Goal: Check status: Check status

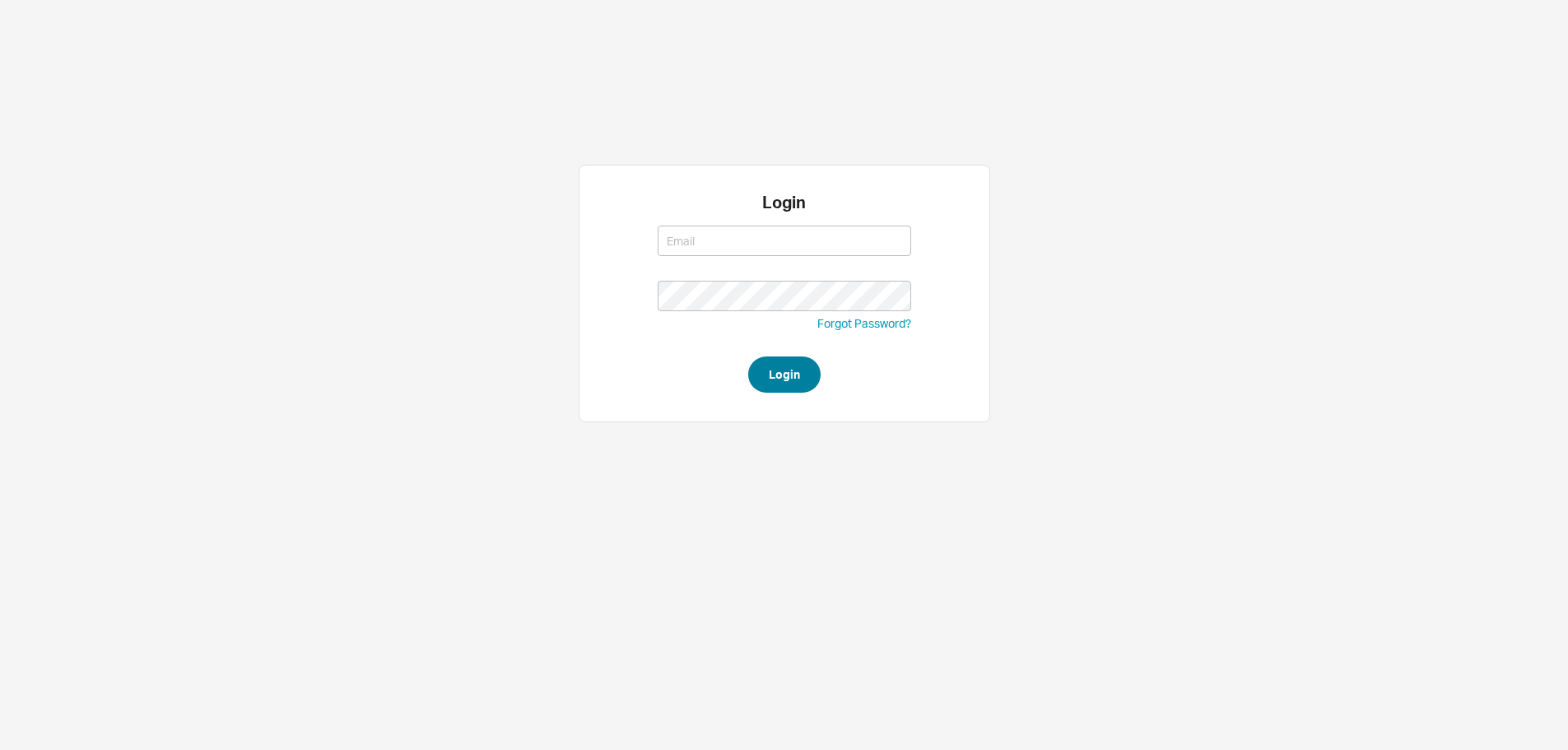
type input "yossi@asbathnj.com"
click at [782, 380] on button "Login" at bounding box center [784, 374] width 72 height 37
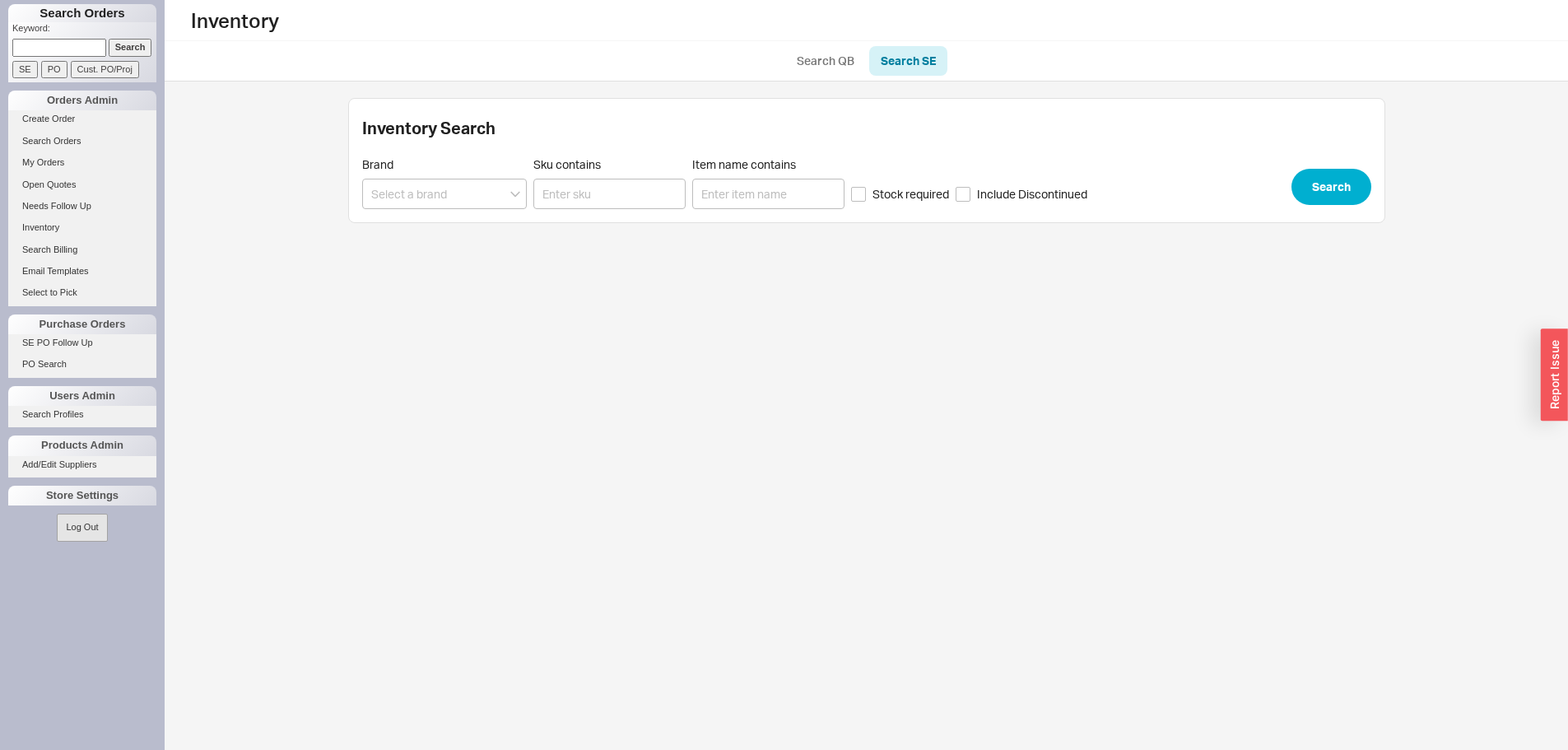
click at [37, 51] on input at bounding box center [59, 47] width 94 height 17
paste input "934584"
type input "934584"
click at [116, 48] on input "Search" at bounding box center [131, 47] width 44 height 17
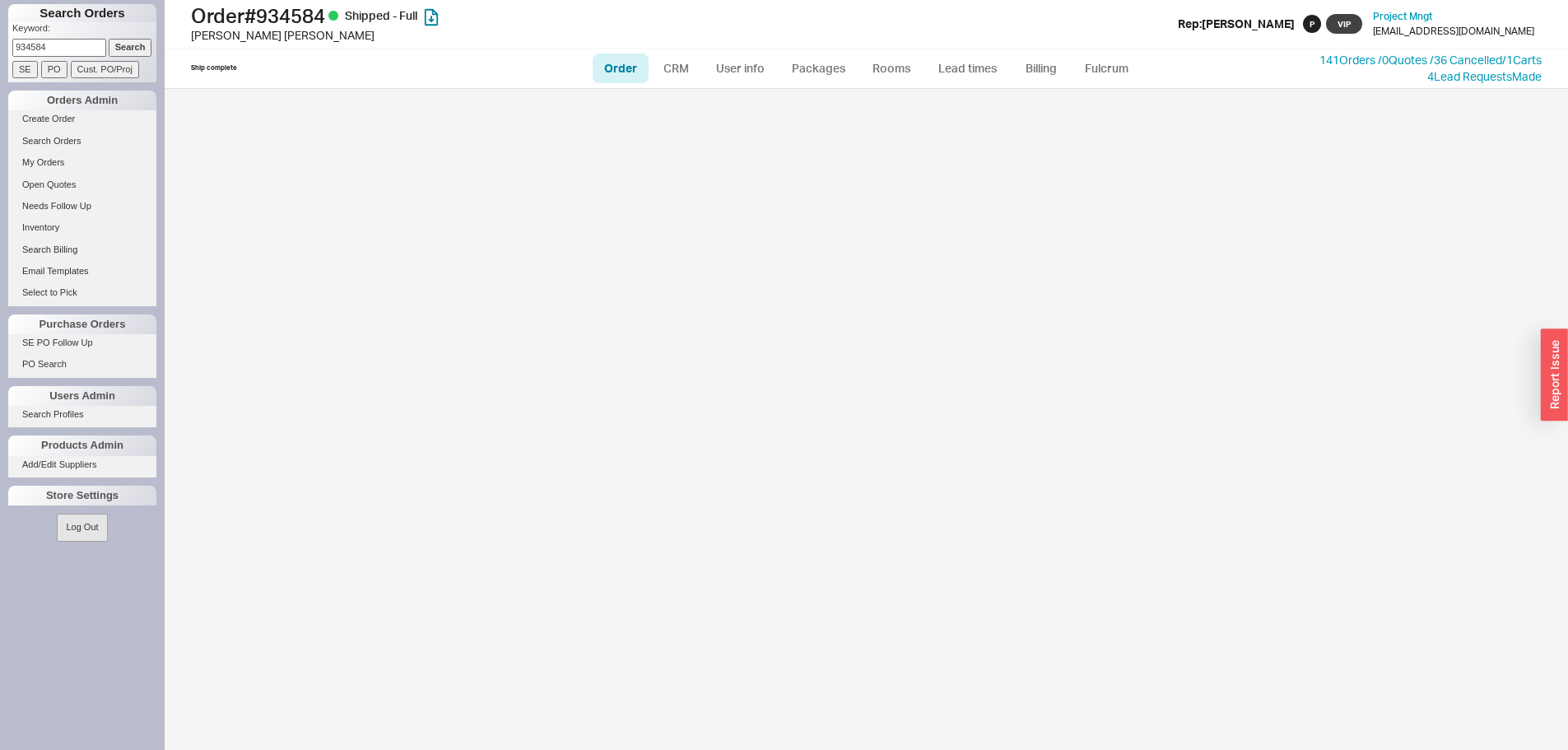
select select "LOW"
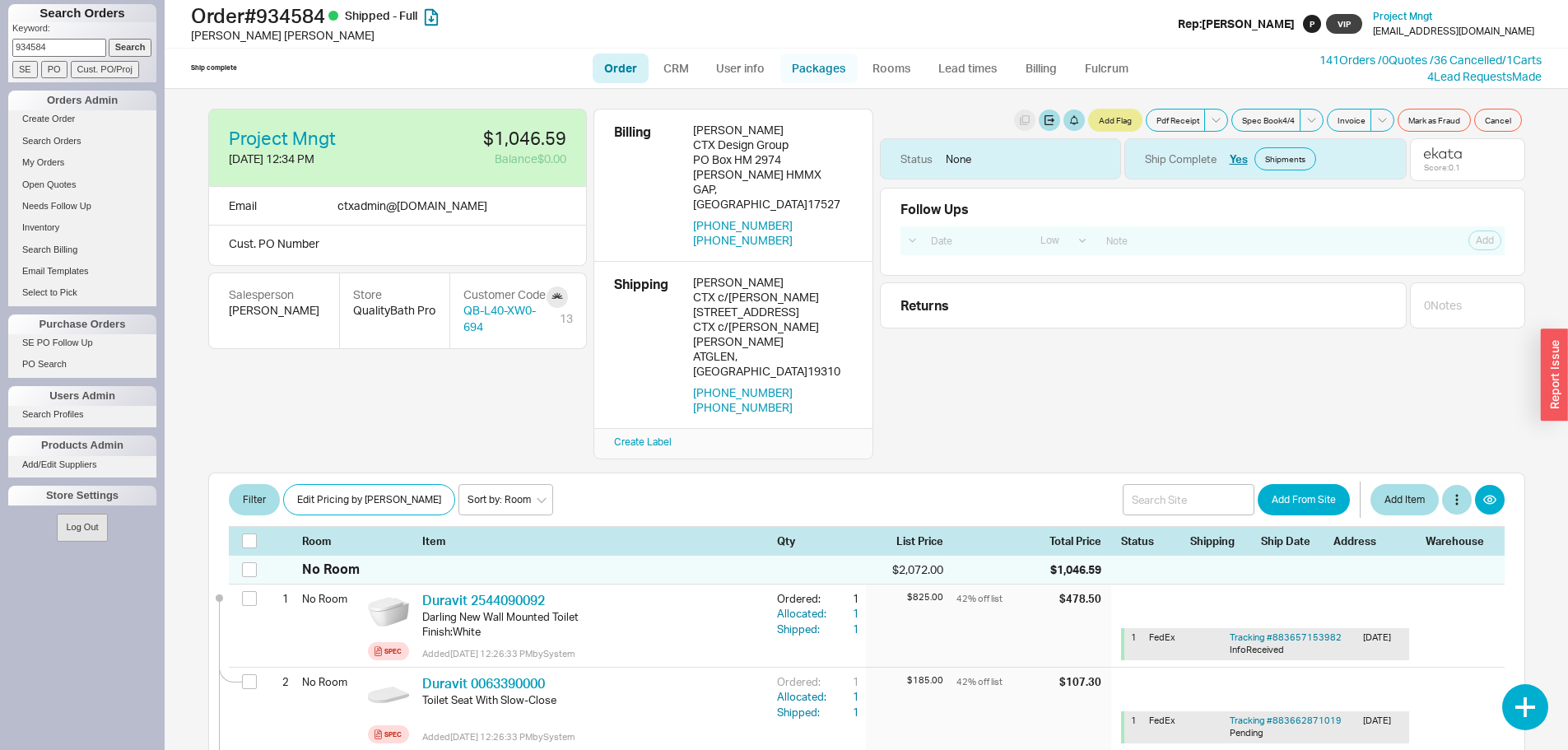
click at [792, 75] on link "Packages" at bounding box center [819, 68] width 77 height 30
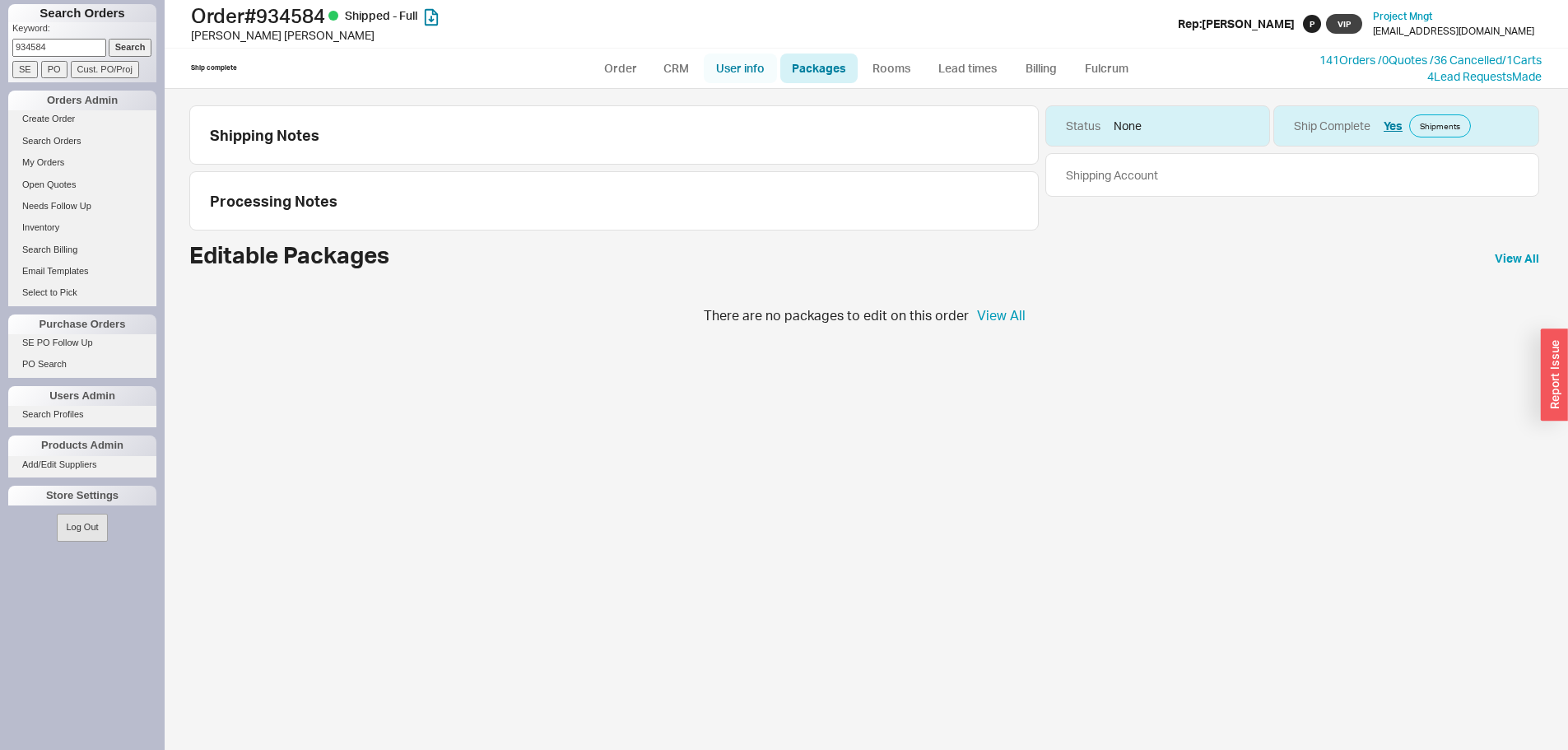
click at [734, 78] on link "User info" at bounding box center [741, 68] width 73 height 30
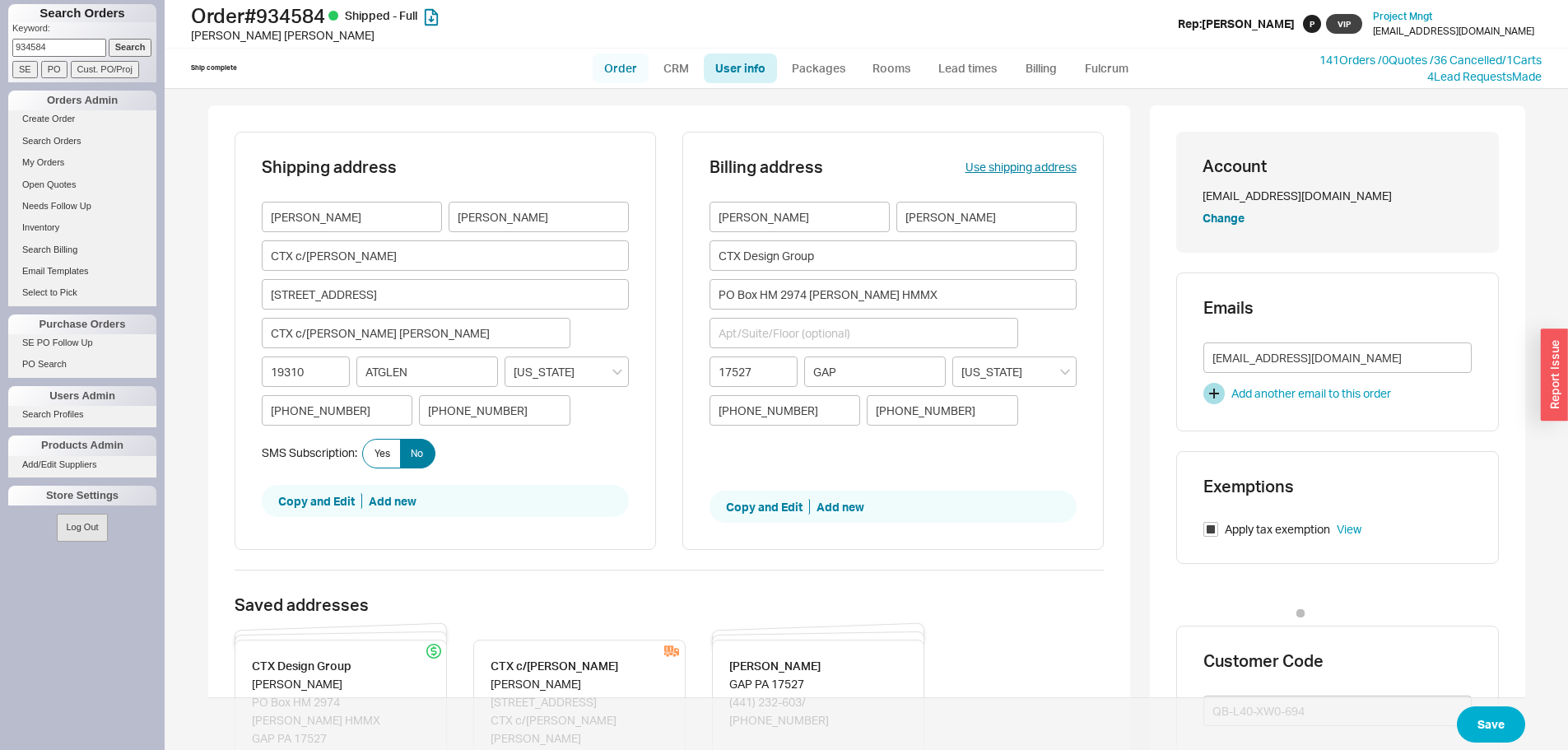
click at [620, 70] on link "Order" at bounding box center [621, 68] width 56 height 30
select select "LOW"
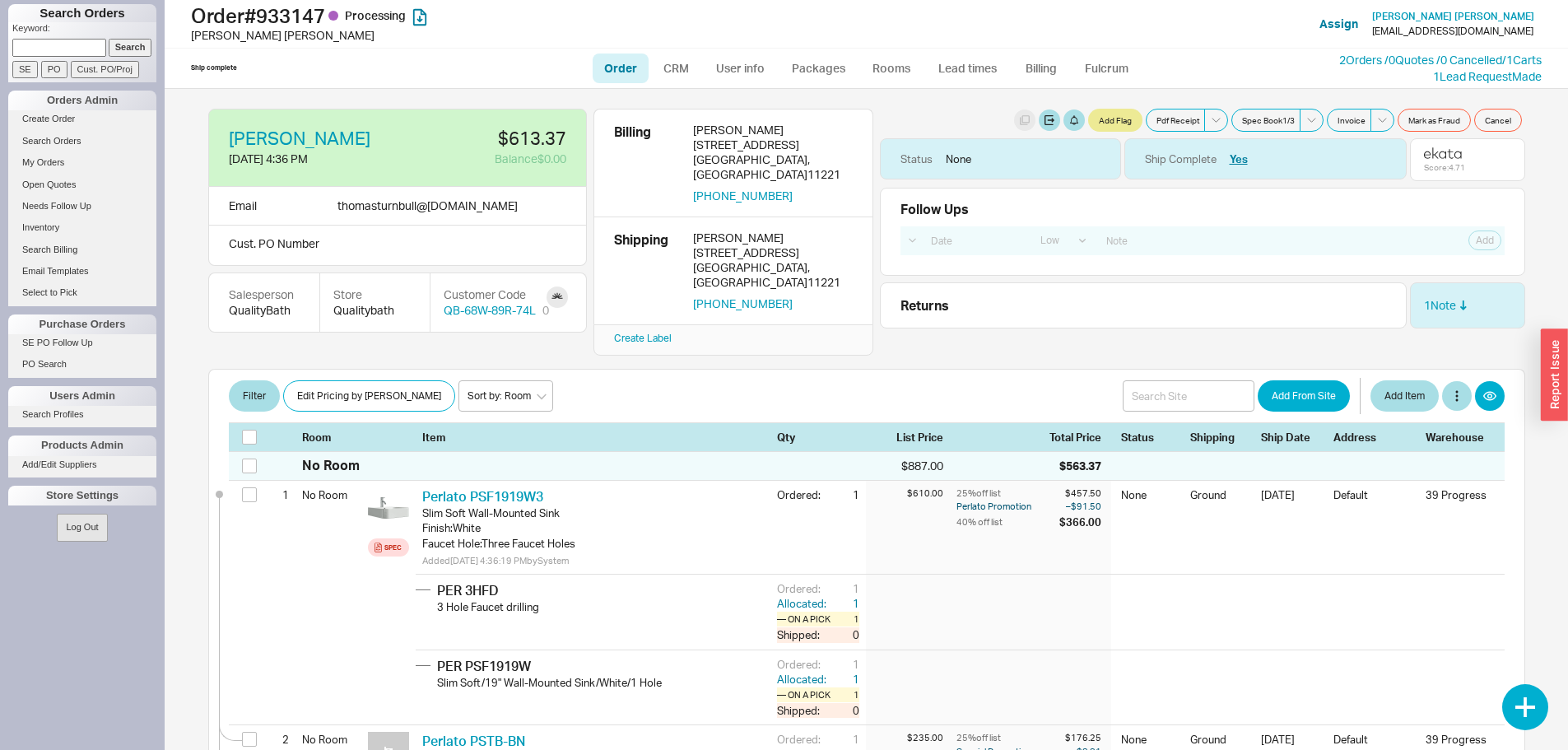
select select "LOW"
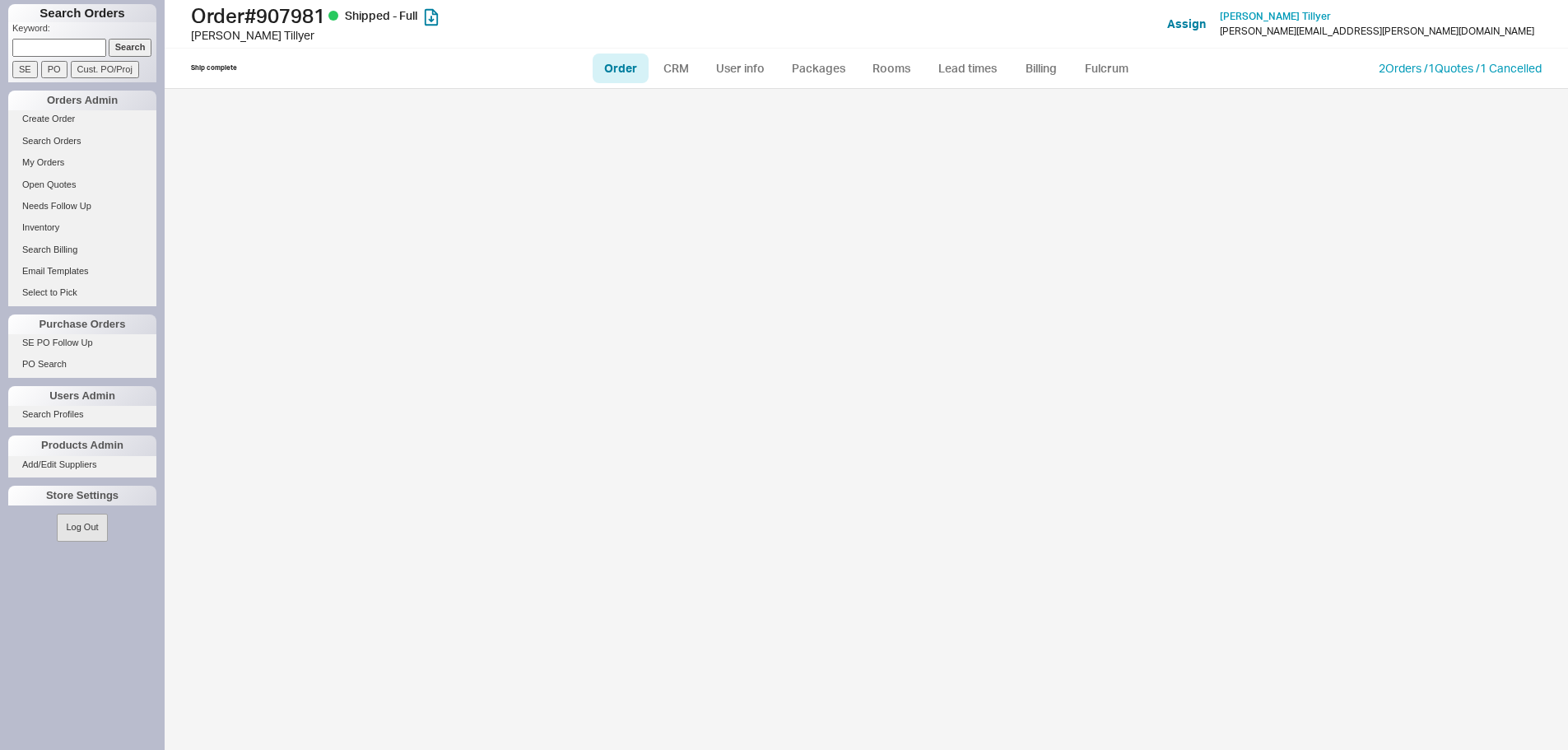
select select "LOW"
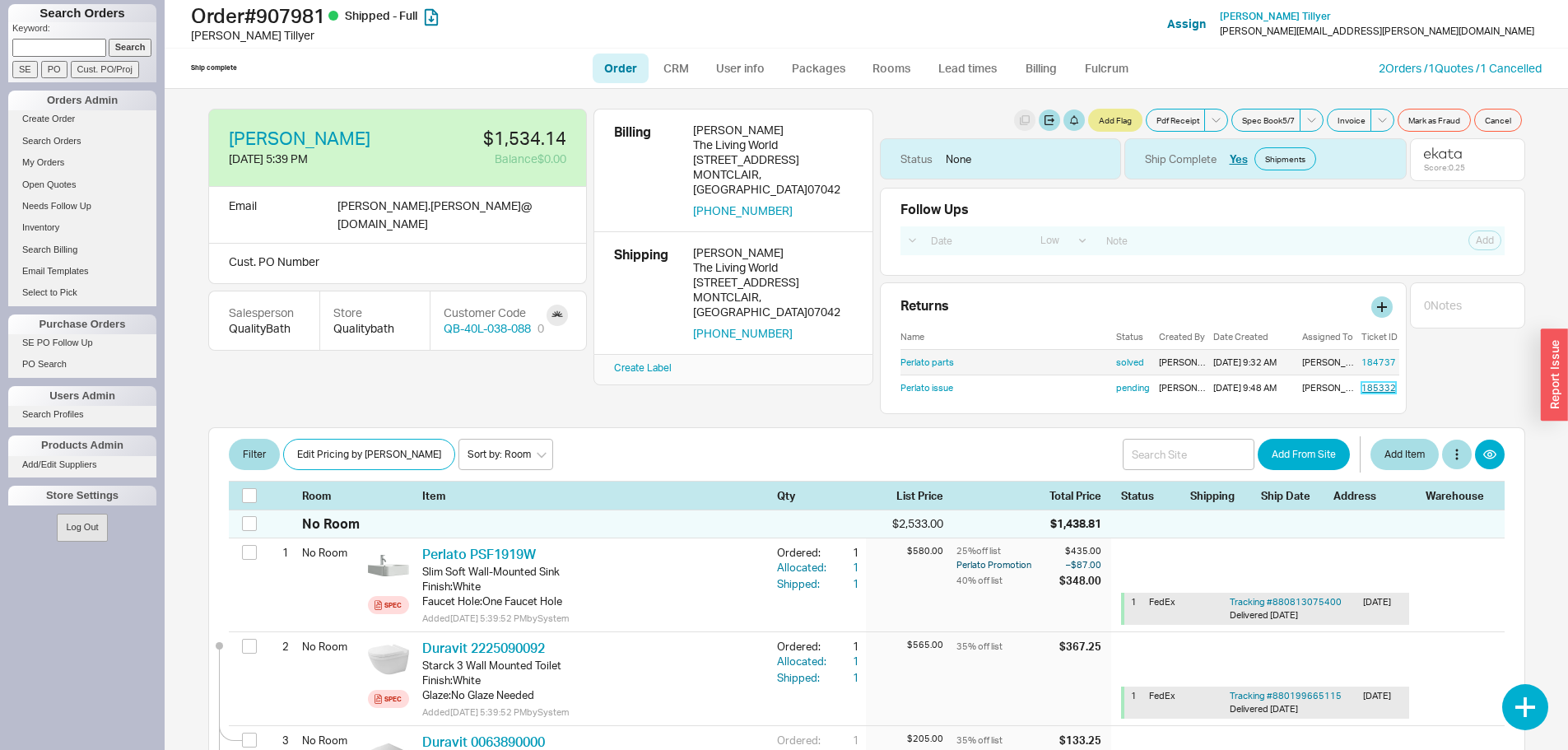
click at [1366, 385] on link "185332" at bounding box center [1379, 388] width 35 height 12
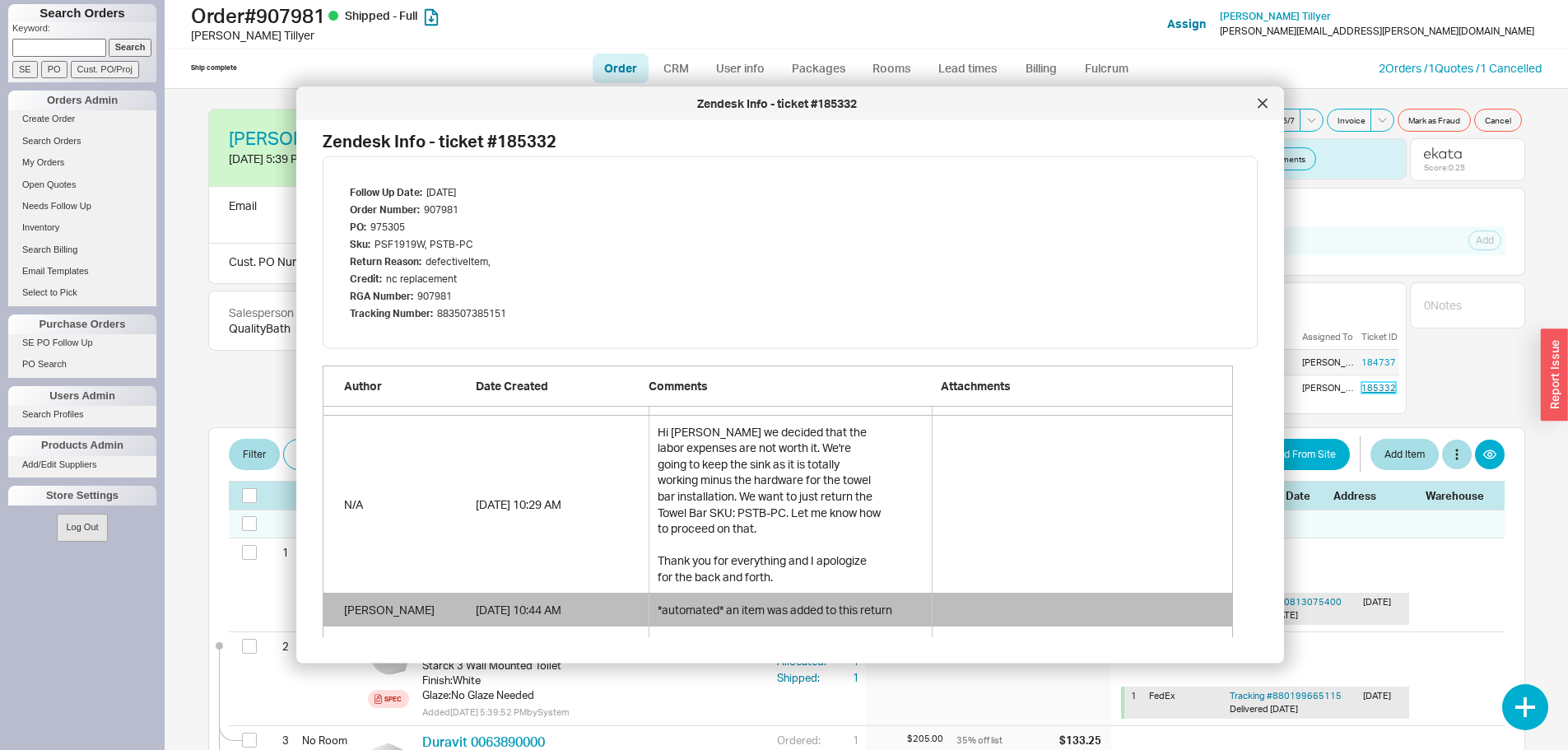
scroll to position [1188, 0]
click at [1252, 104] on div at bounding box center [1263, 103] width 27 height 27
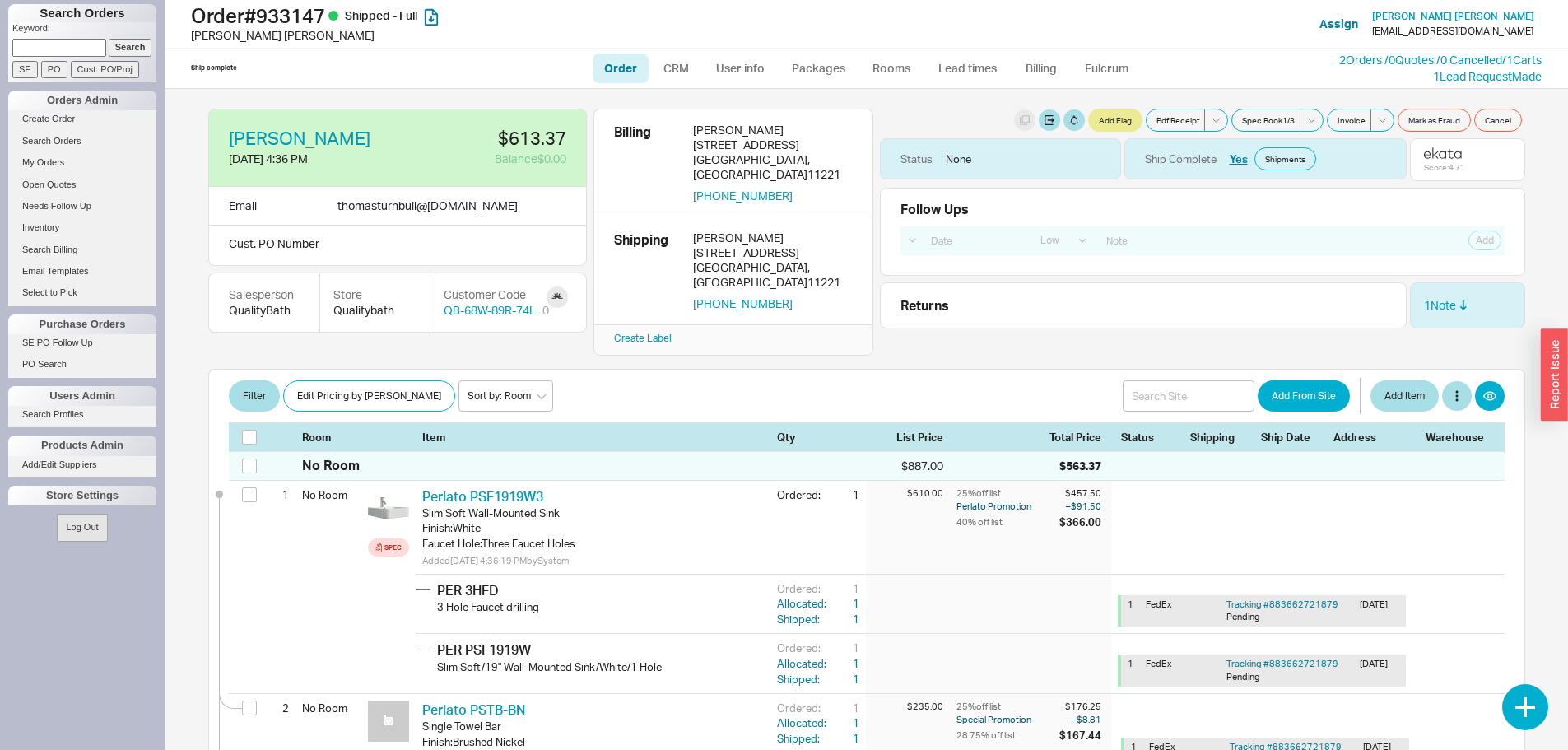
select select "LOW"
click at [1356, 51] on div "Ship complete Order CRM User info Packages Rooms Lead times Billing Fulcrum 2 O…" at bounding box center [866, 68] width 1403 height 40
click at [1352, 57] on link "2 Orders / 0 Quotes / 0 Cancelled" at bounding box center [1420, 60] width 163 height 14
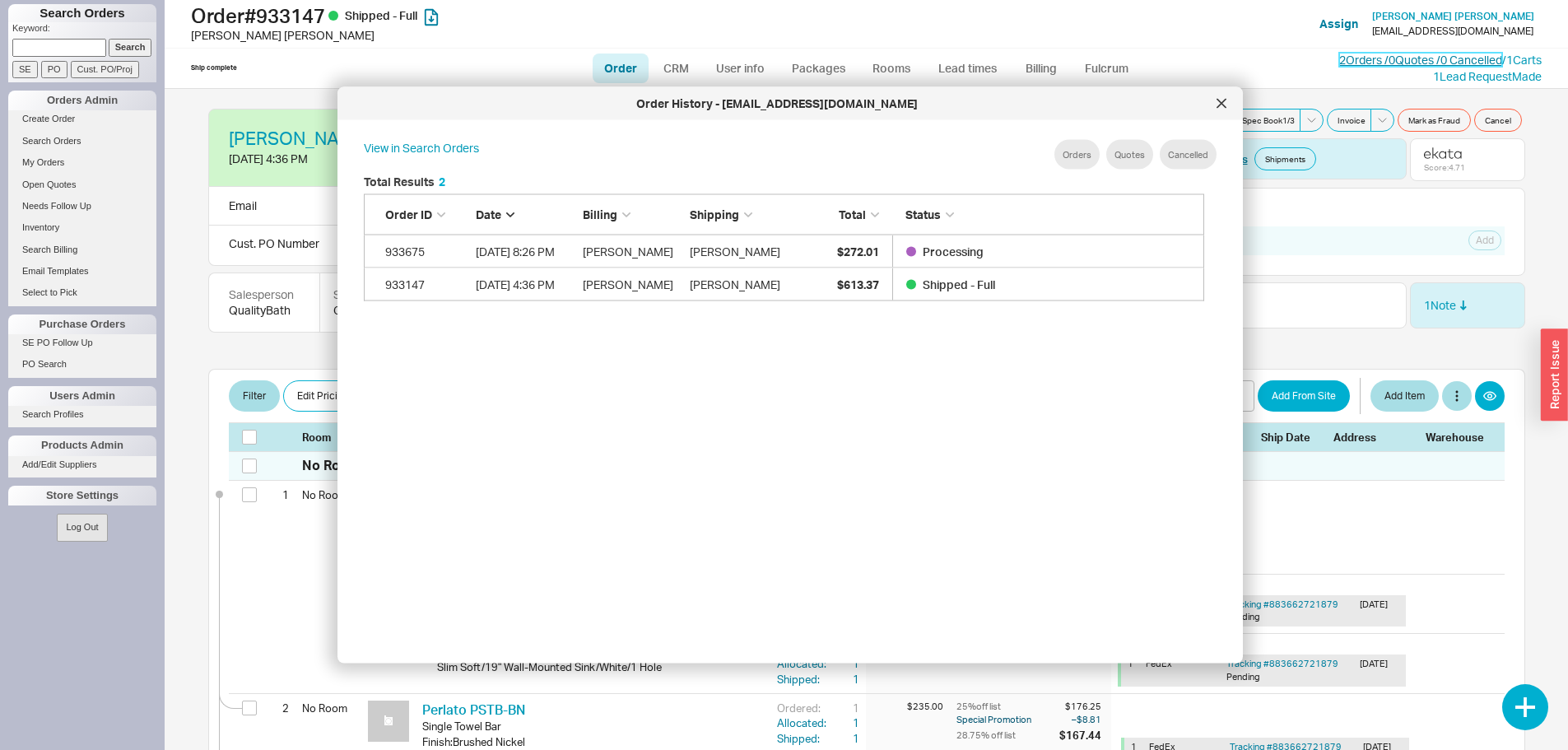
scroll to position [491, 854]
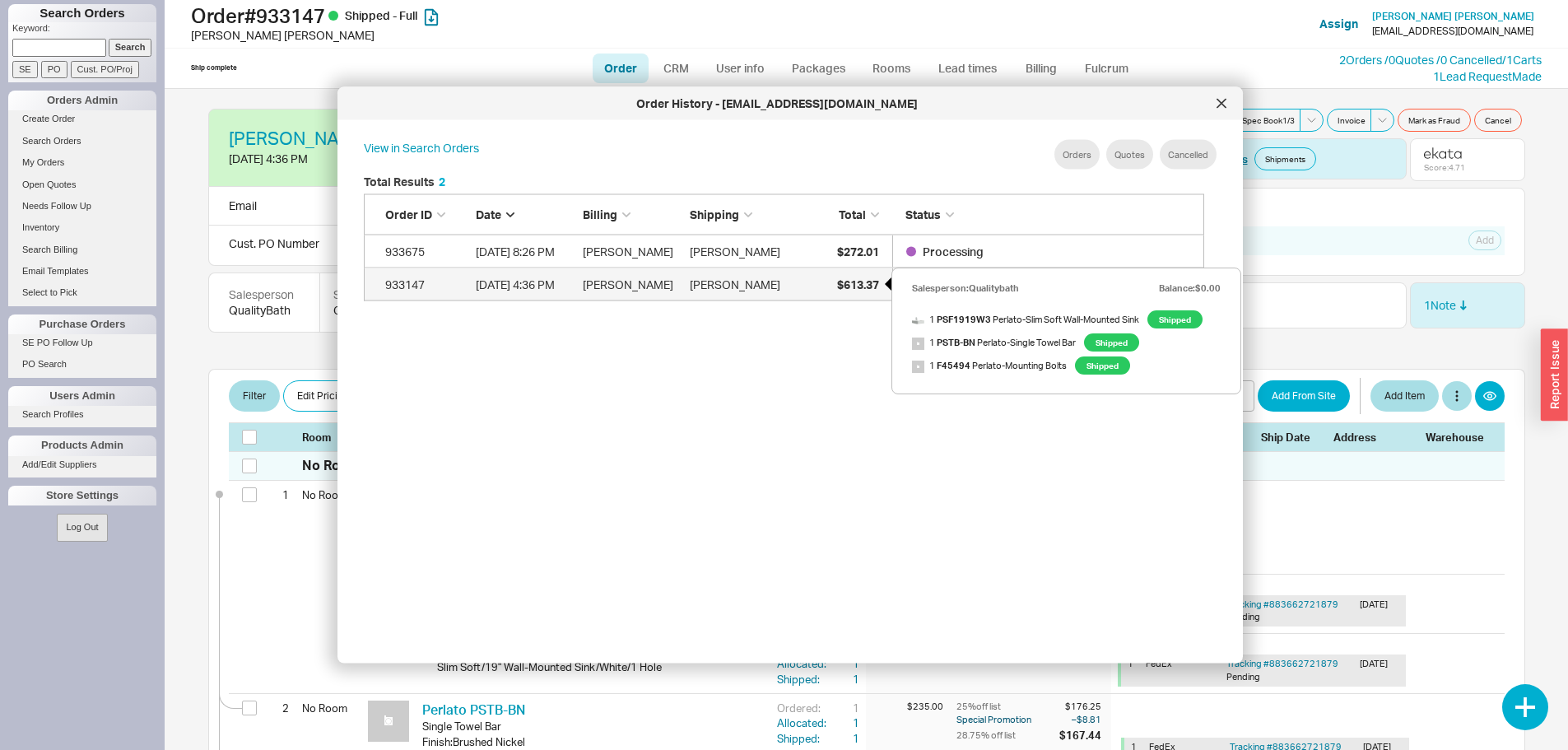
click at [862, 288] on span "$613.37" at bounding box center [858, 284] width 42 height 14
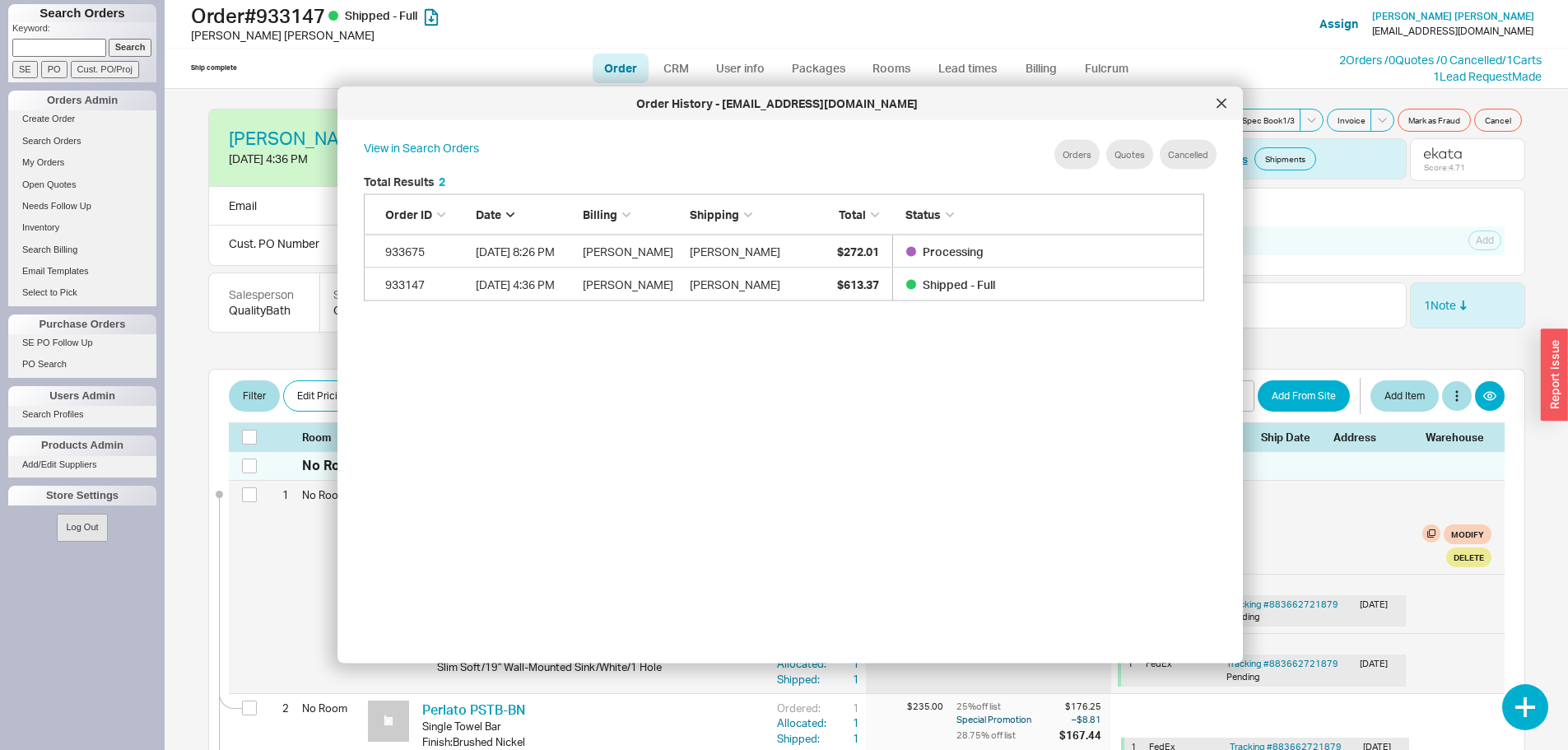
click at [252, 530] on div "1 No Room Spec Perlato PSF1919W3 PER PSF1919W3 Slim Soft Wall-Mounted Sink Fini…" at bounding box center [867, 587] width 1275 height 212
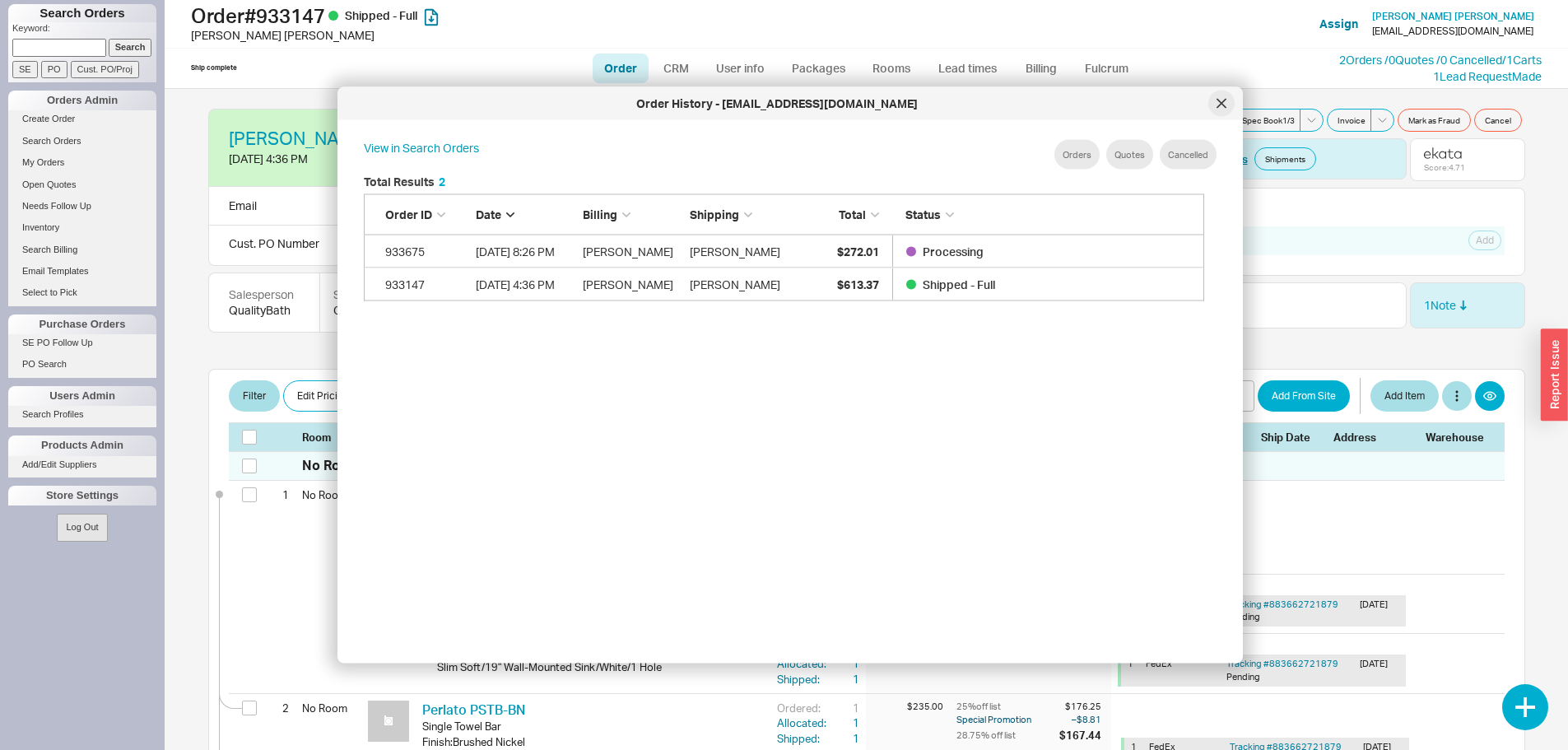
click at [1222, 104] on icon at bounding box center [1221, 103] width 8 height 8
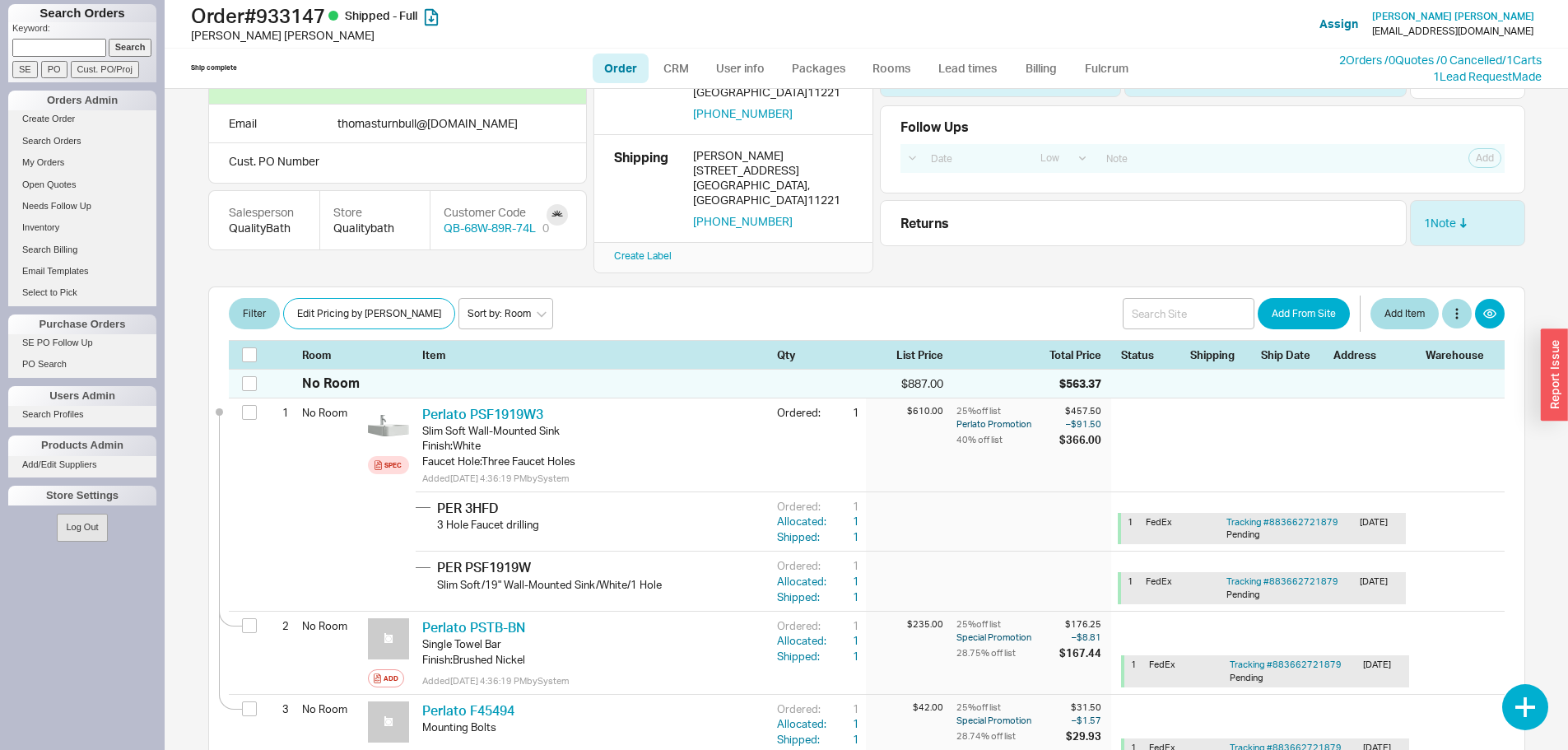
scroll to position [0, 0]
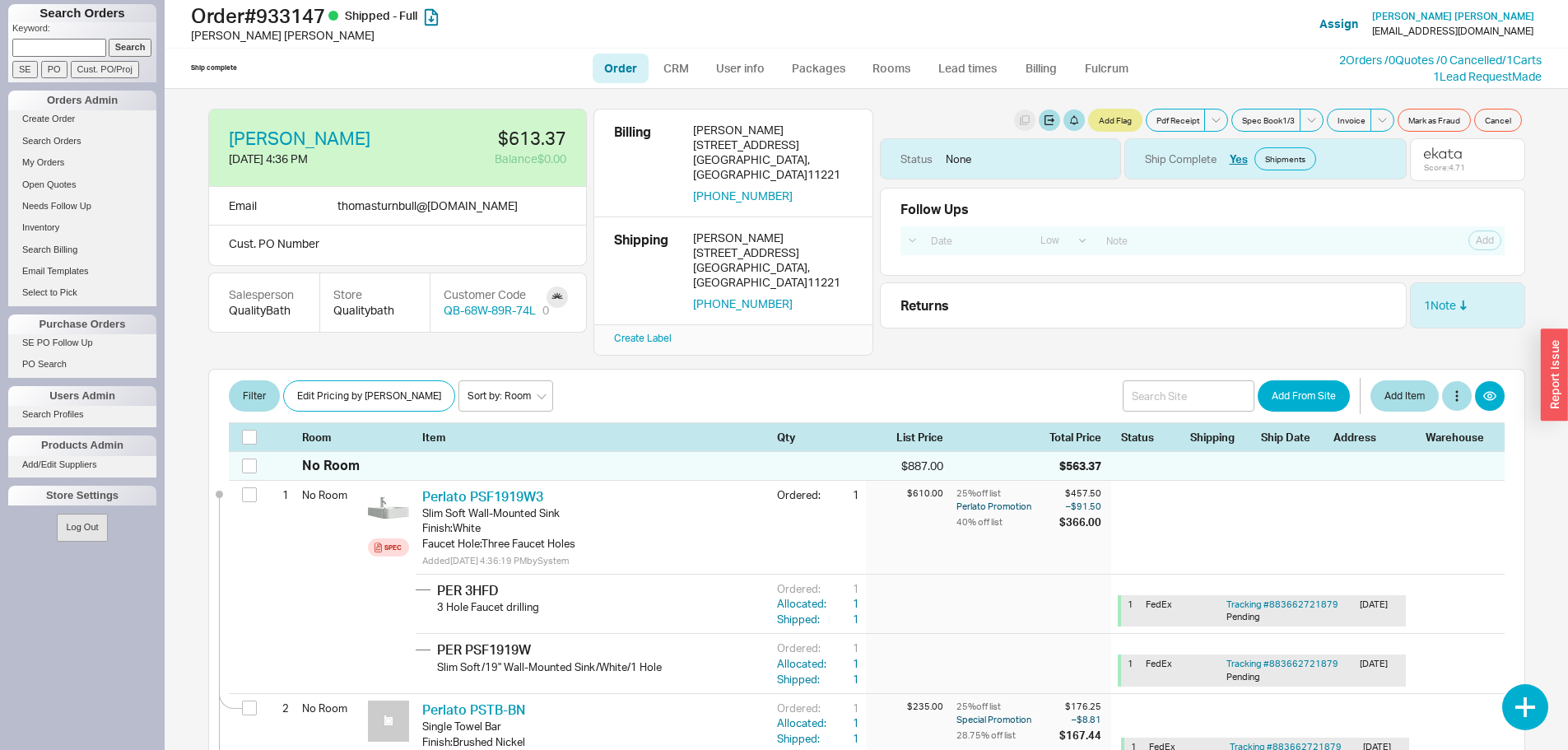
select select "LOW"
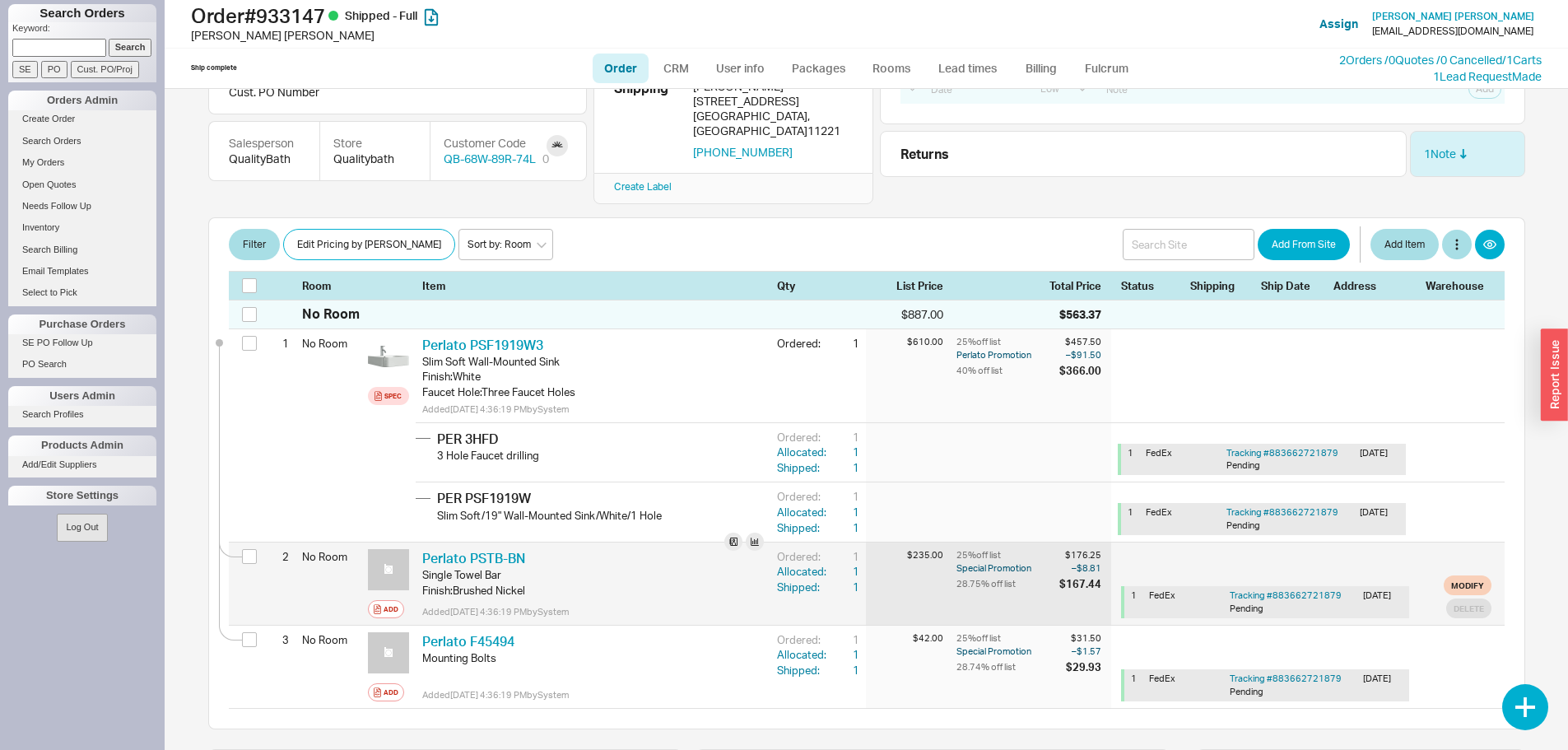
scroll to position [165, 0]
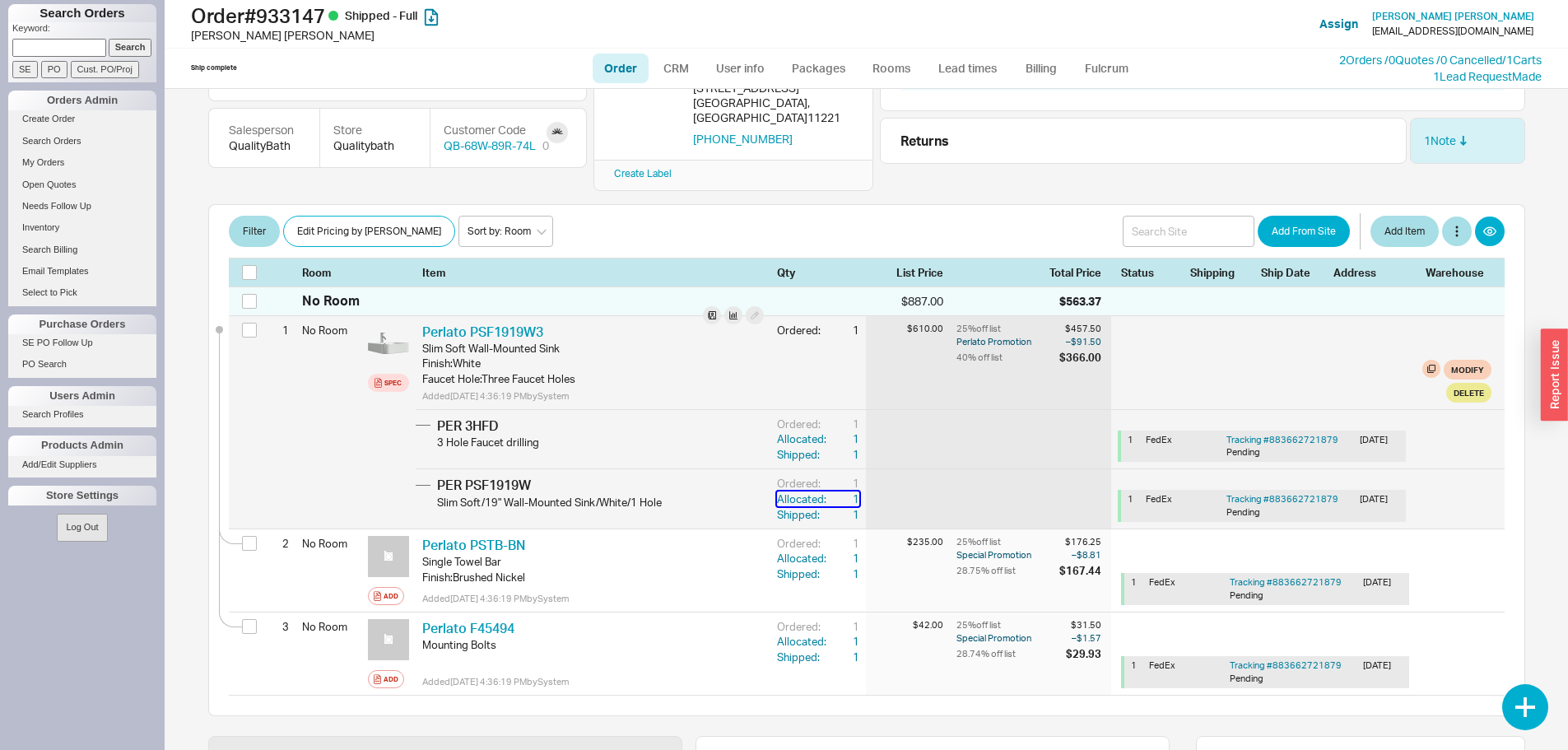
click at [843, 491] on div "1" at bounding box center [845, 498] width 30 height 15
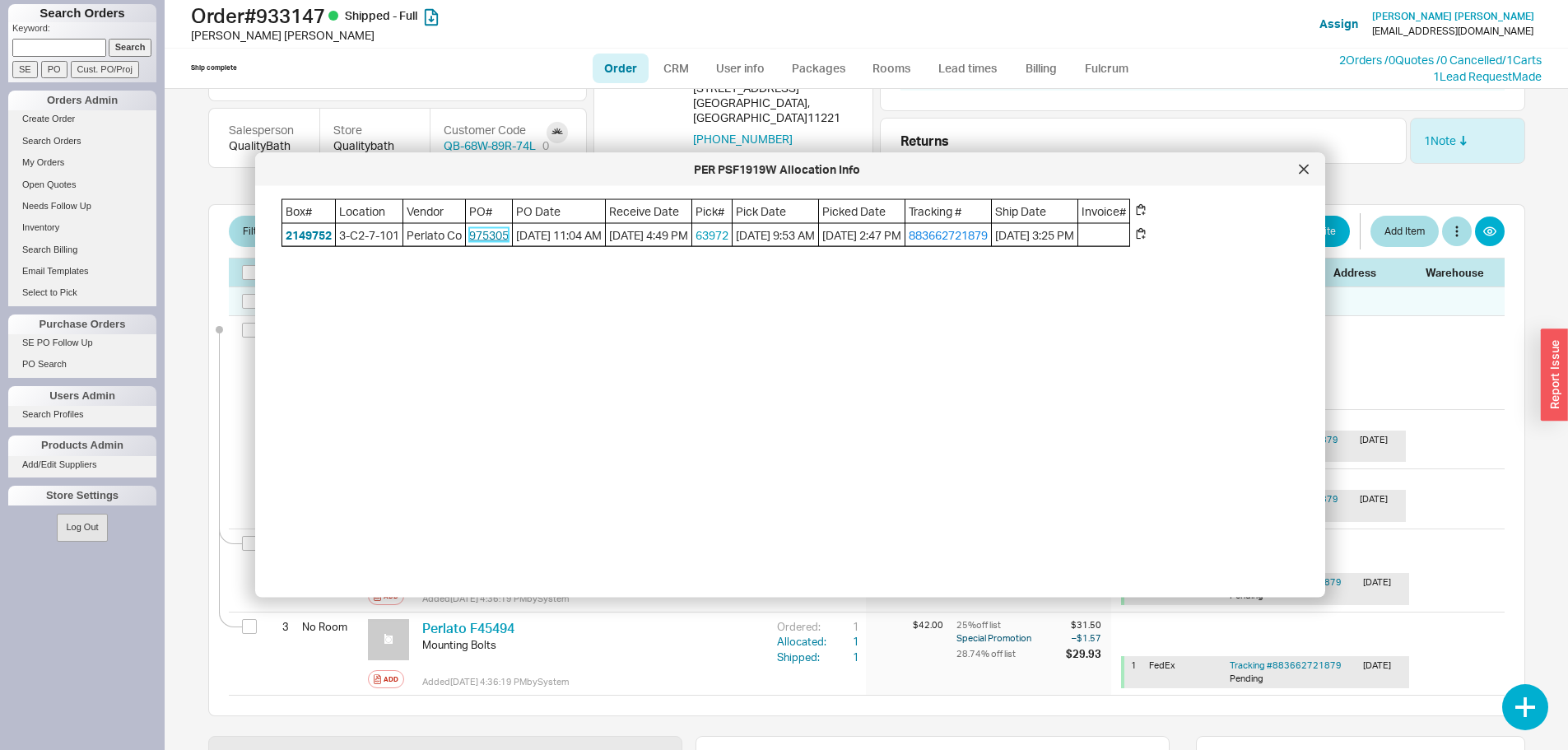
click at [500, 236] on link "975305" at bounding box center [489, 234] width 40 height 14
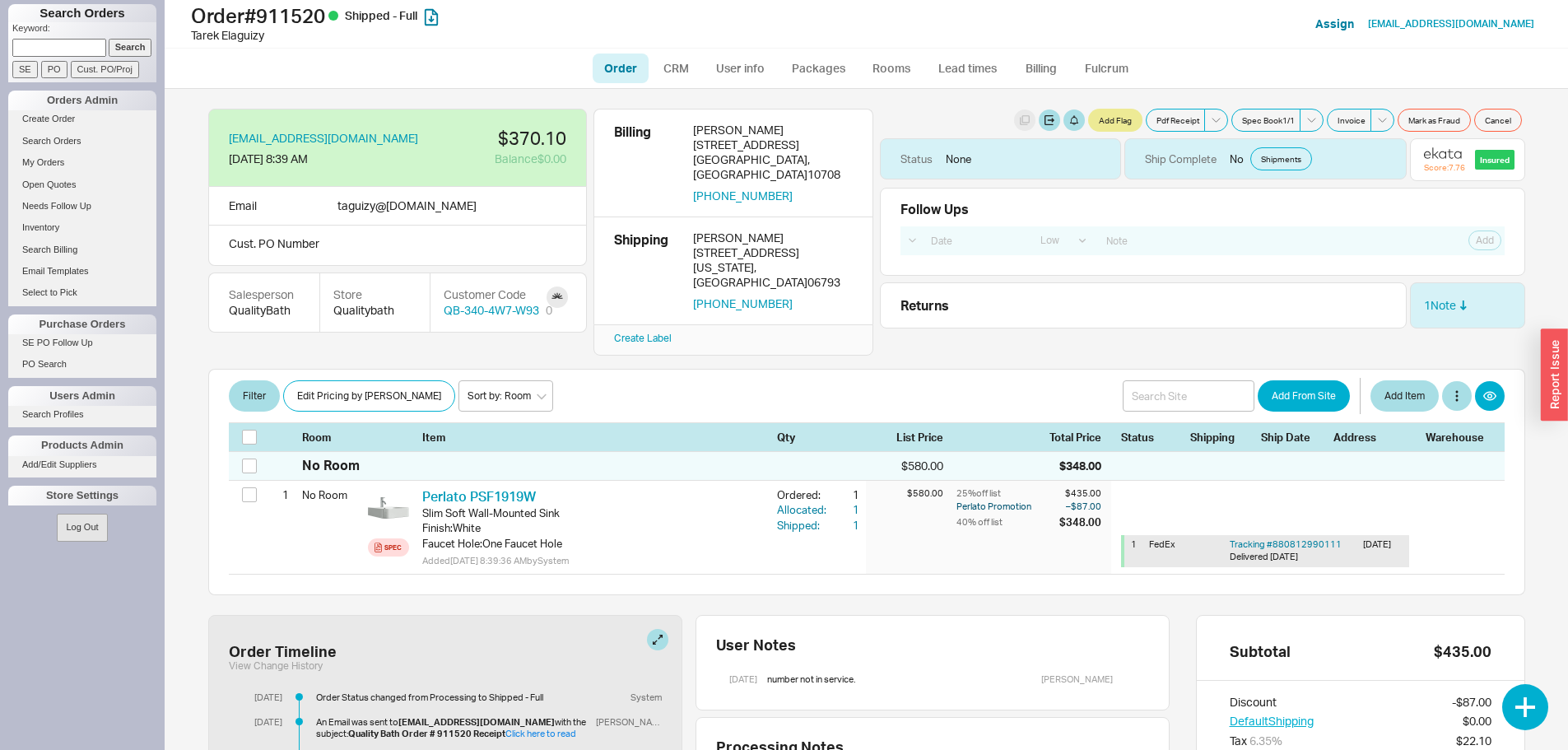
select select "LOW"
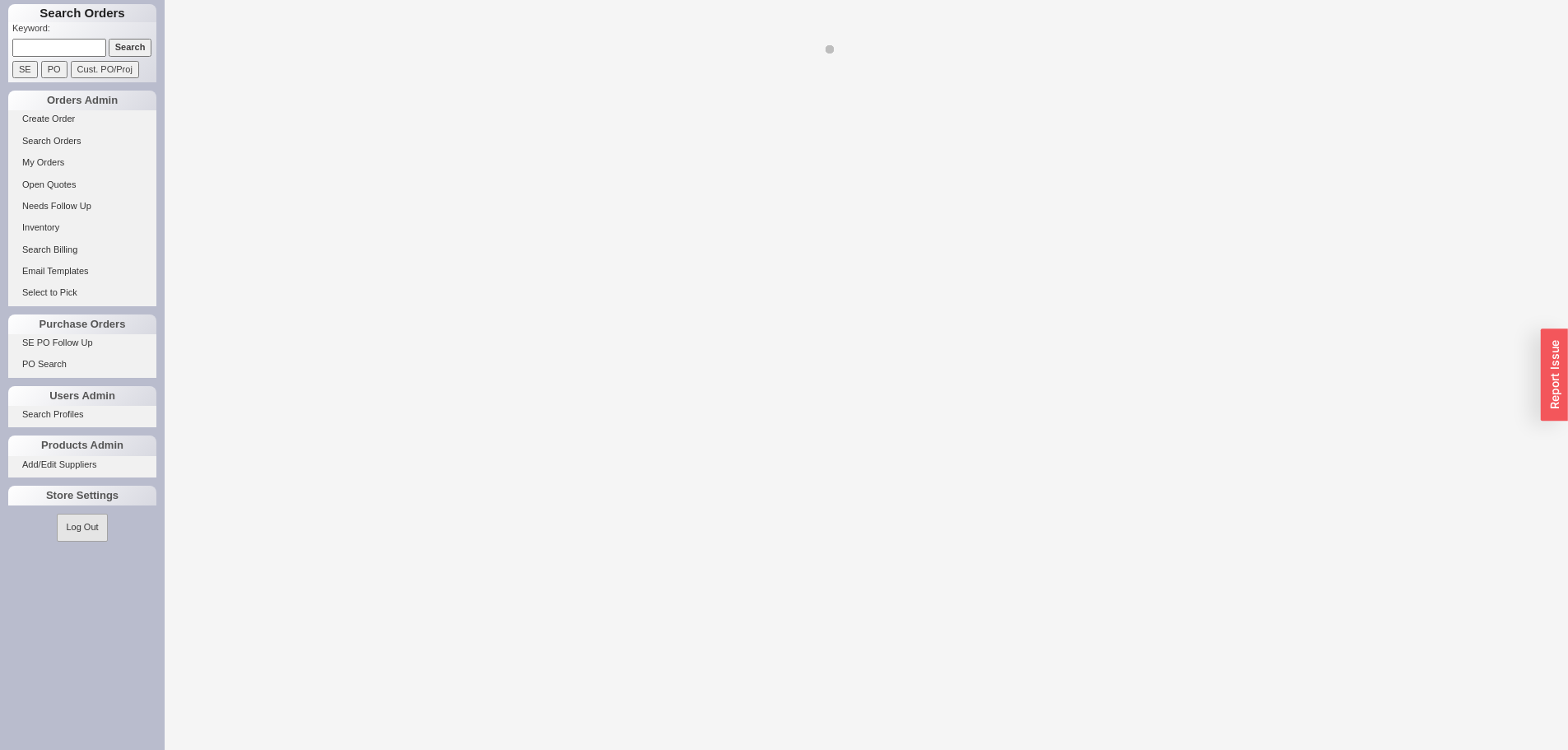
select select "LOW"
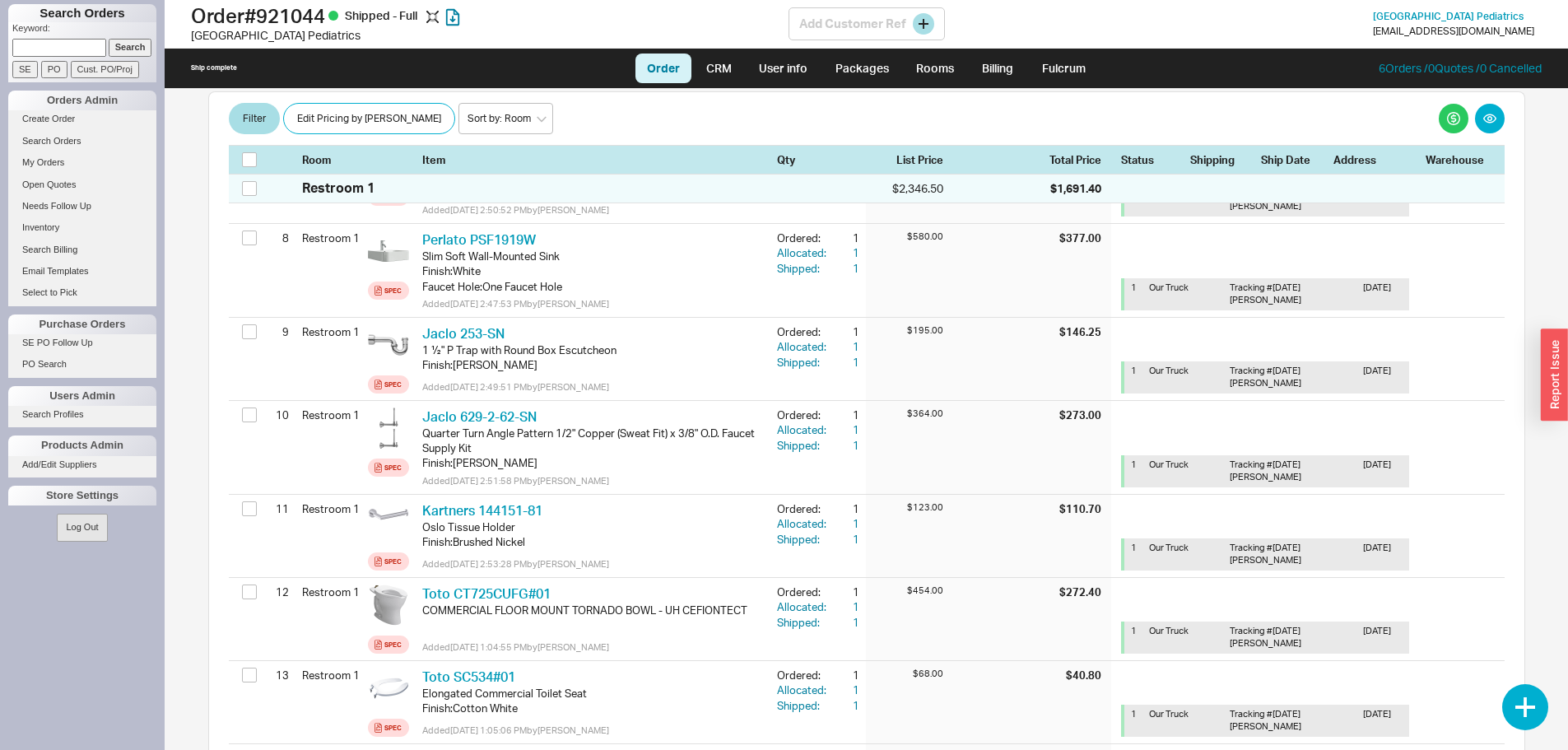
scroll to position [741, 0]
